Goal: Task Accomplishment & Management: Manage account settings

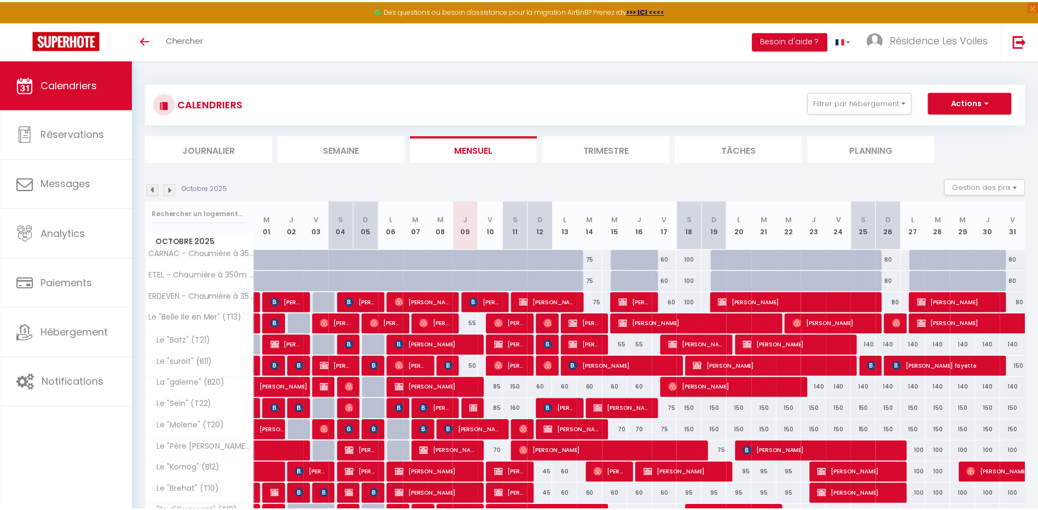
scroll to position [126, 0]
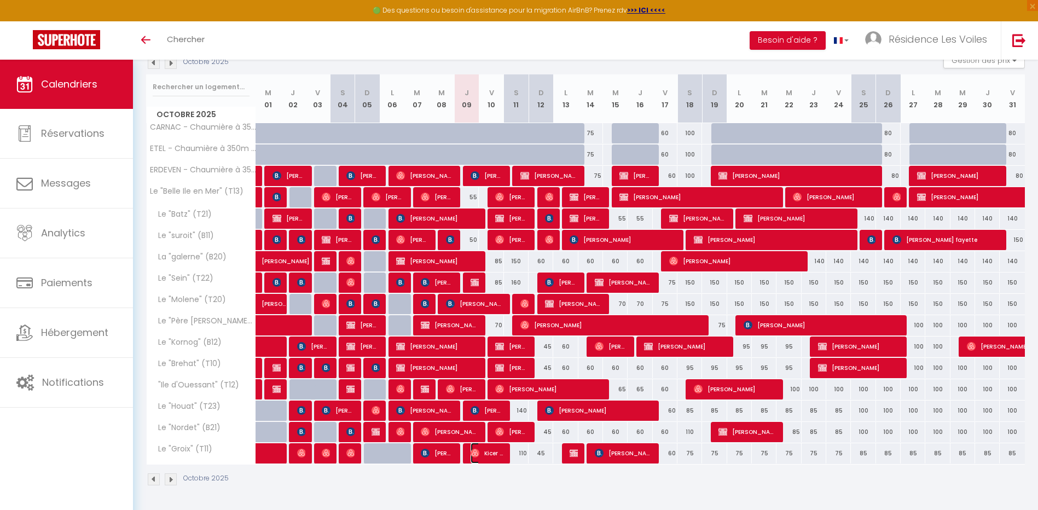
click at [483, 454] on span "Kicer Bgh" at bounding box center [487, 453] width 33 height 21
select select "OK"
select select "0"
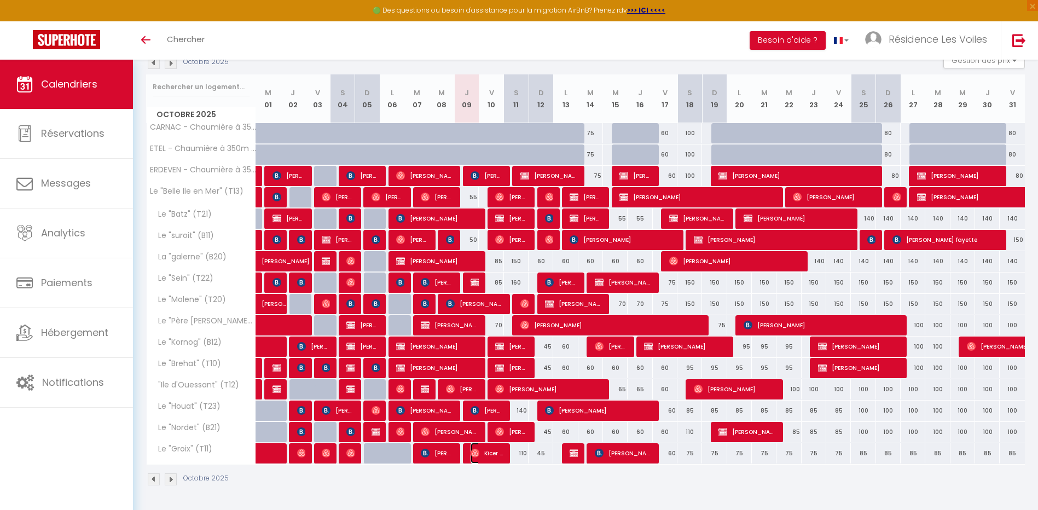
select select "1"
select select
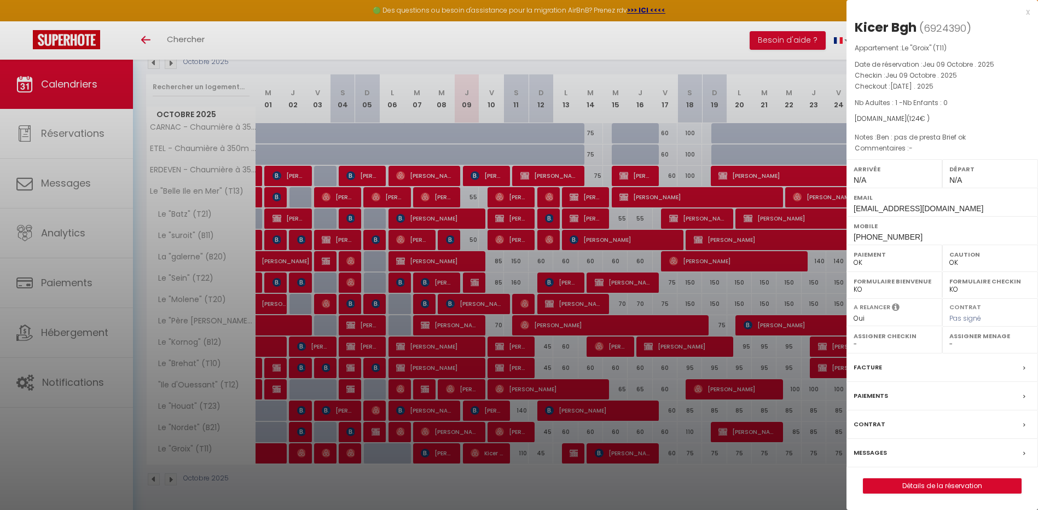
click at [483, 454] on div at bounding box center [519, 255] width 1038 height 510
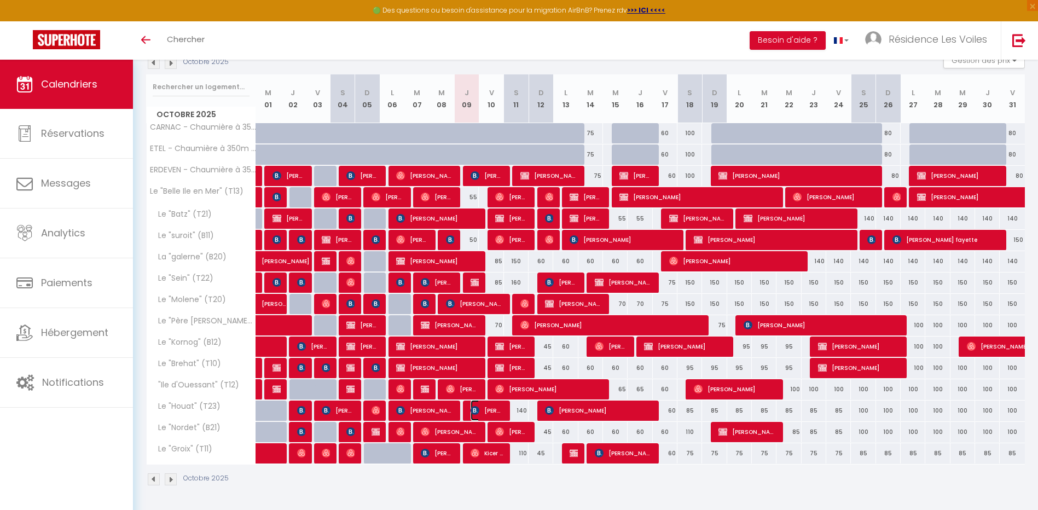
click at [479, 412] on img at bounding box center [475, 410] width 9 height 9
select select "KO"
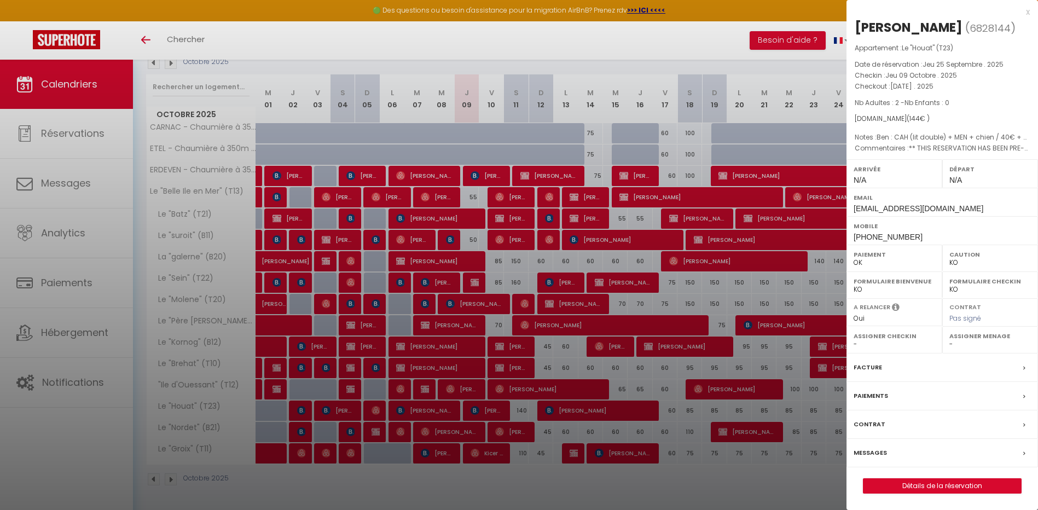
click at [479, 412] on div at bounding box center [519, 255] width 1038 height 510
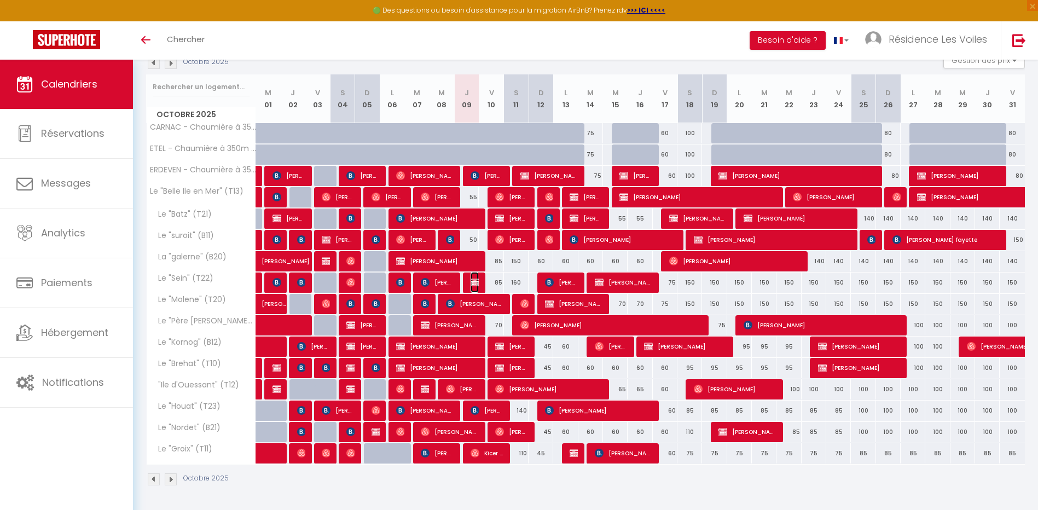
click at [475, 279] on img at bounding box center [475, 282] width 9 height 9
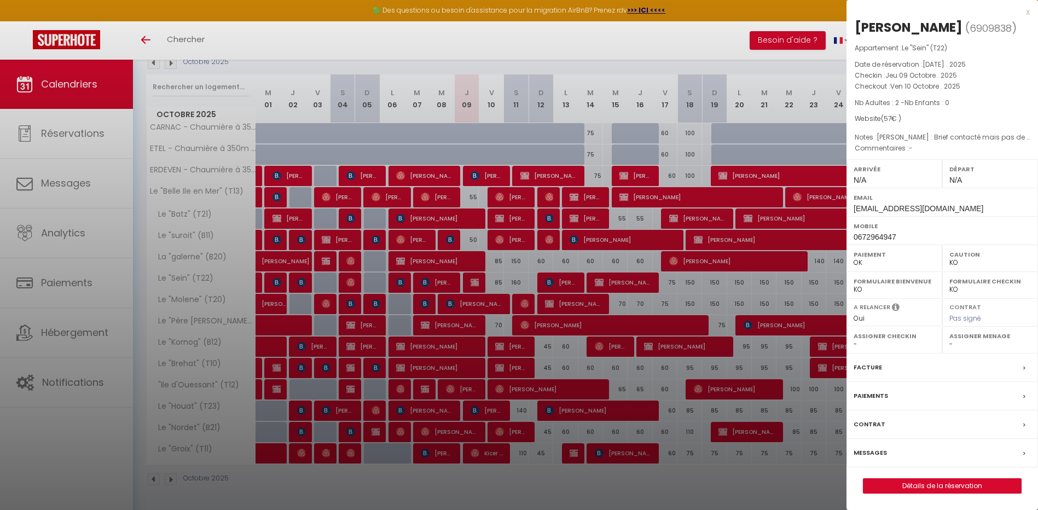
click at [475, 279] on div at bounding box center [519, 255] width 1038 height 510
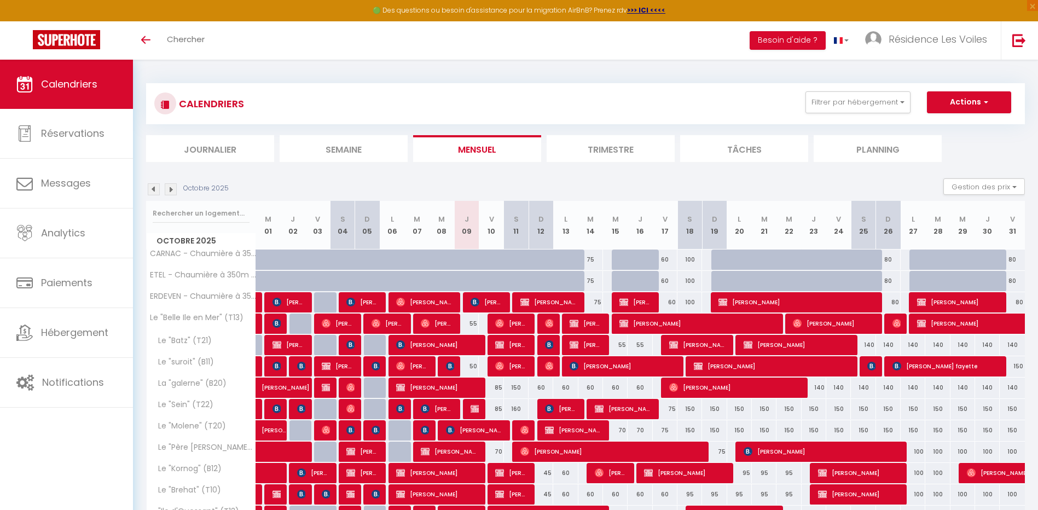
scroll to position [126, 0]
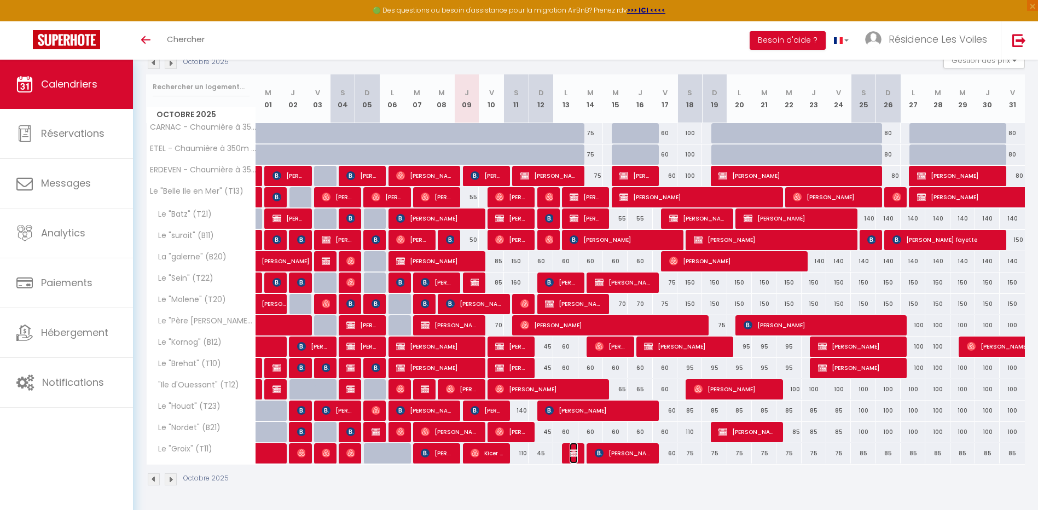
click at [574, 454] on img at bounding box center [574, 453] width 9 height 9
select select "OK"
select select "KO"
select select "0"
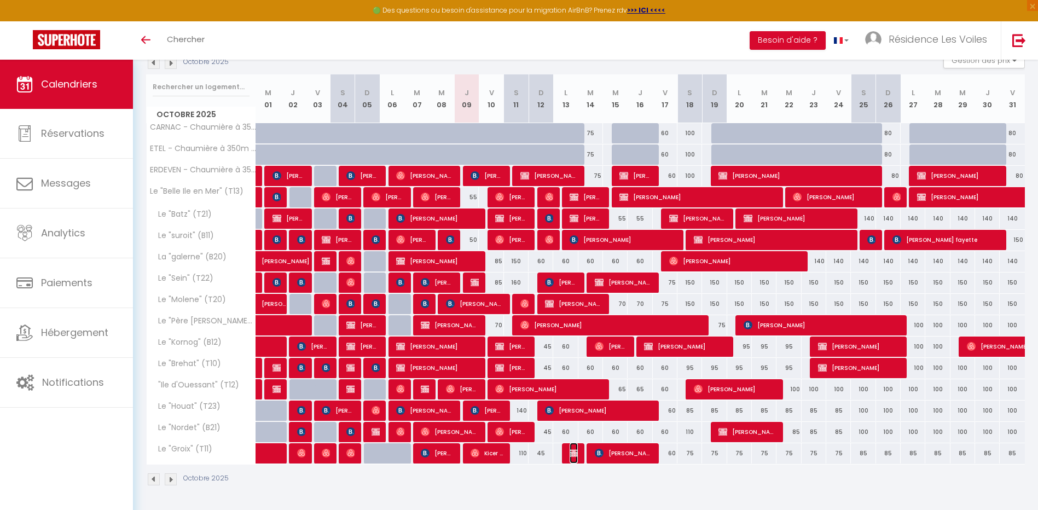
select select "1"
select select
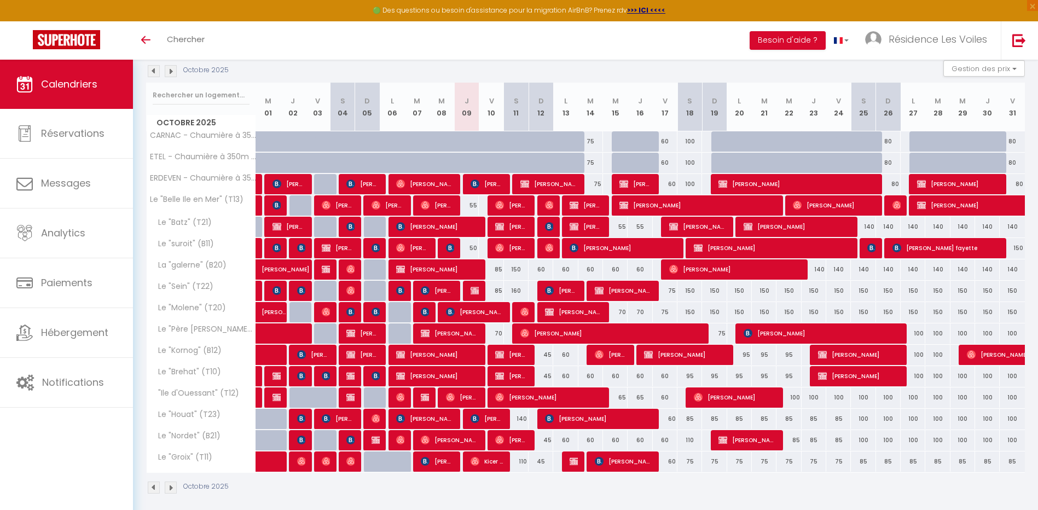
scroll to position [126, 0]
